Goal: Find specific page/section: Find specific page/section

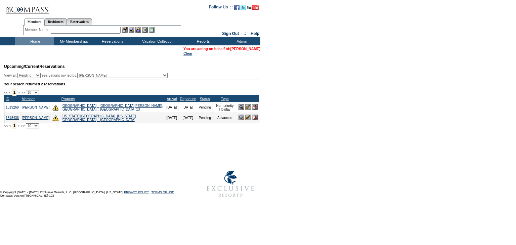
click at [241, 47] on link "[PERSON_NAME]" at bounding box center [246, 49] width 30 height 4
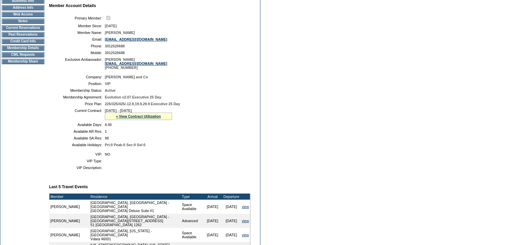
scroll to position [81, 0]
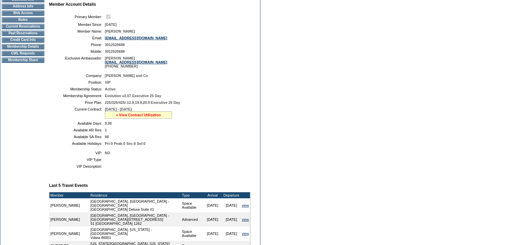
click at [153, 117] on link "» View Contract Utilization" at bounding box center [138, 115] width 45 height 4
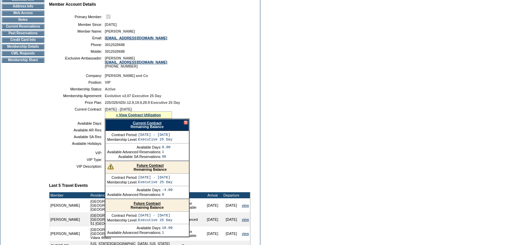
click at [149, 125] on link "Current Contract" at bounding box center [147, 123] width 29 height 4
click at [33, 49] on td "Membership Details" at bounding box center [23, 46] width 43 height 5
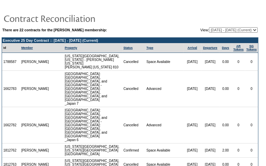
scroll to position [12, 0]
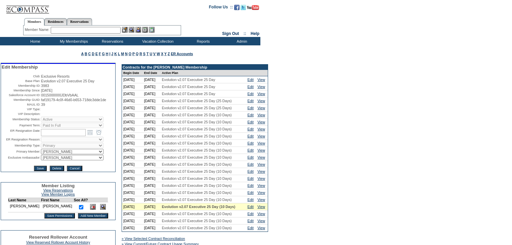
click at [38, 41] on td "Home" at bounding box center [34, 41] width 39 height 8
